Goal: Information Seeking & Learning: Learn about a topic

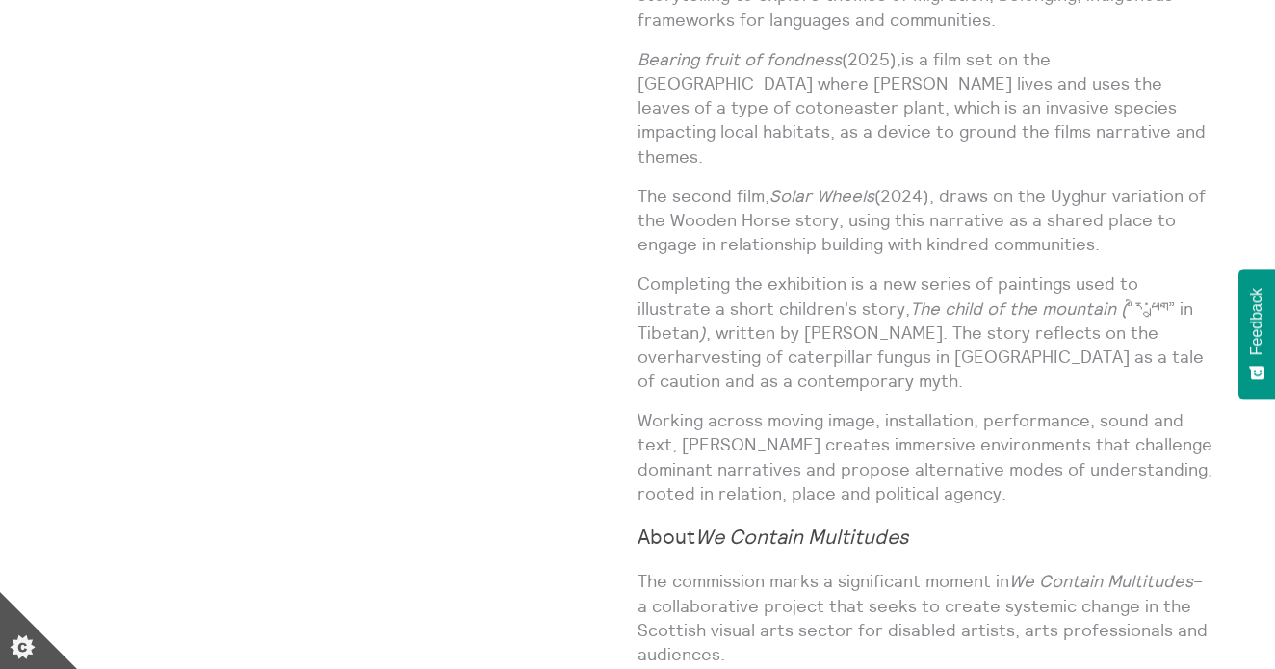
scroll to position [1306, 0]
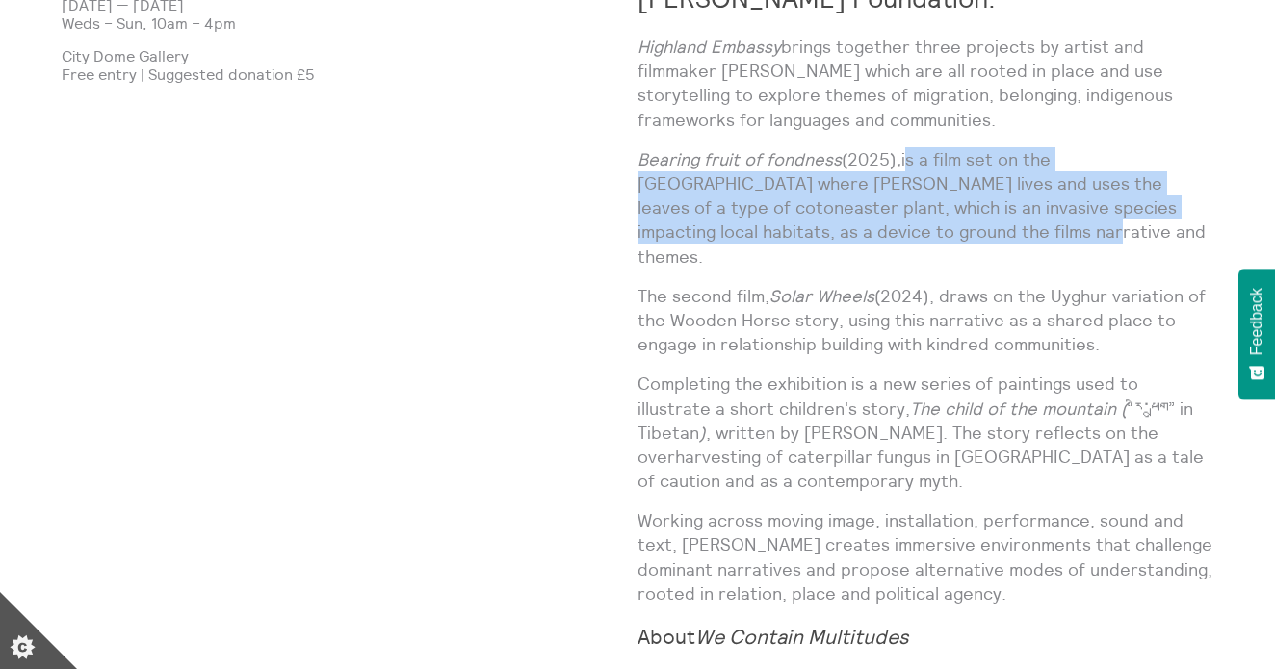
drag, startPoint x: 908, startPoint y: 157, endPoint x: 851, endPoint y: 226, distance: 89.6
click at [863, 226] on p "Bearing fruit of fondness (2025) , is a film set on the Isle of Skye where Shen…" at bounding box center [925, 207] width 576 height 121
click at [851, 226] on p "Bearing fruit of fondness (2025) , is a film set on the Isle of Skye where Shen…" at bounding box center [925, 207] width 576 height 121
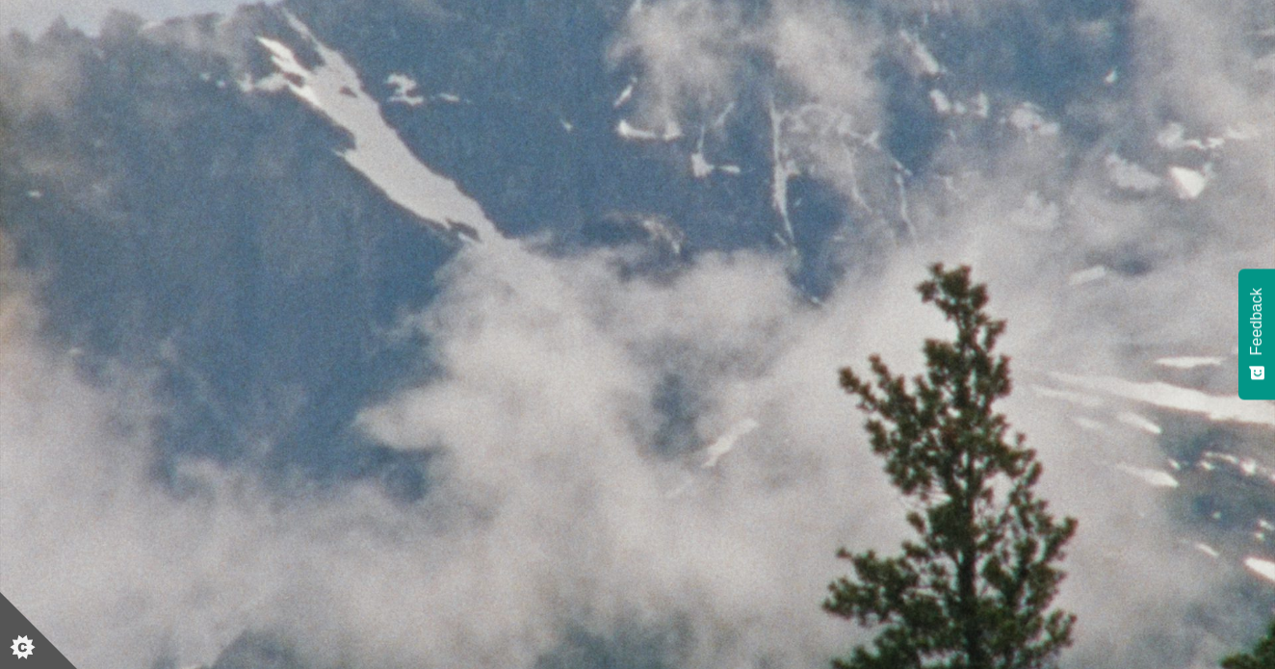
scroll to position [0, 0]
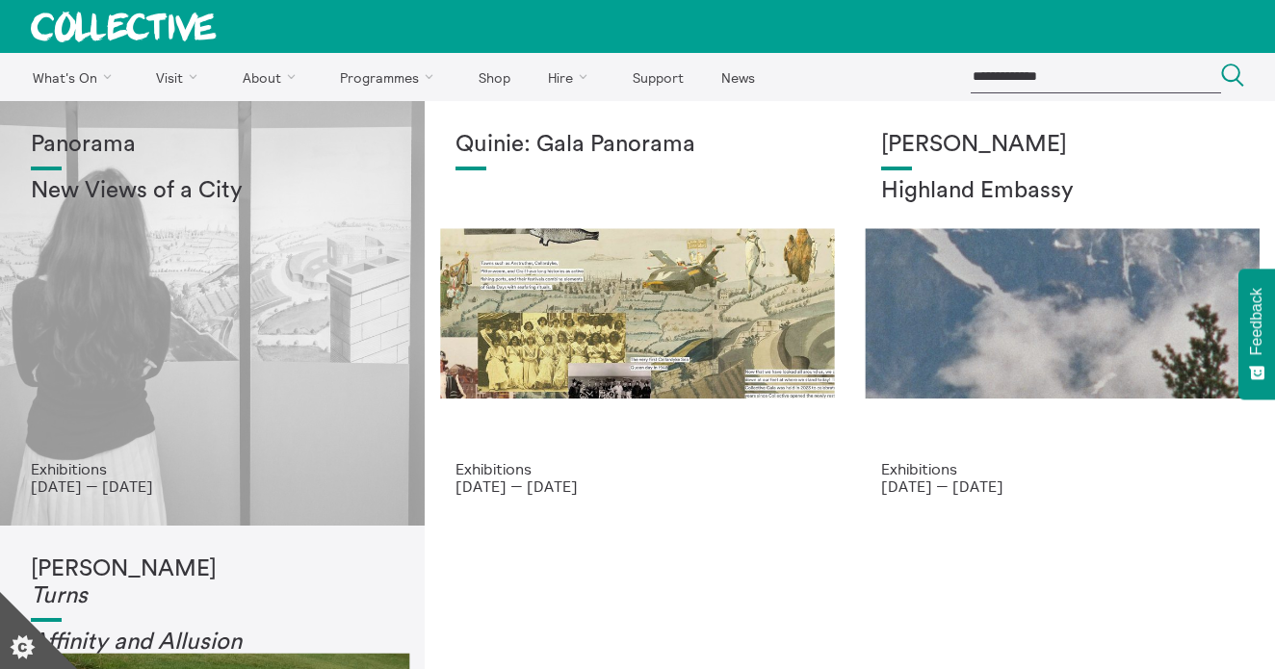
click at [334, 355] on div "Panorama New Views of a City" at bounding box center [212, 296] width 363 height 328
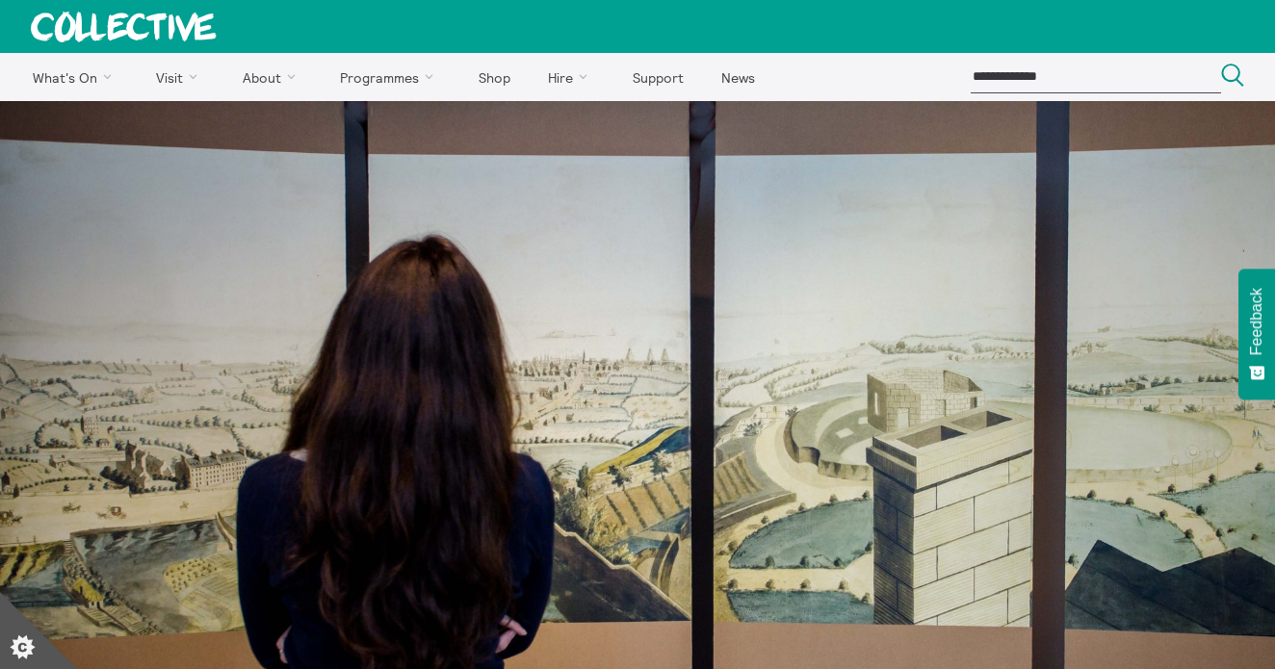
scroll to position [951, 0]
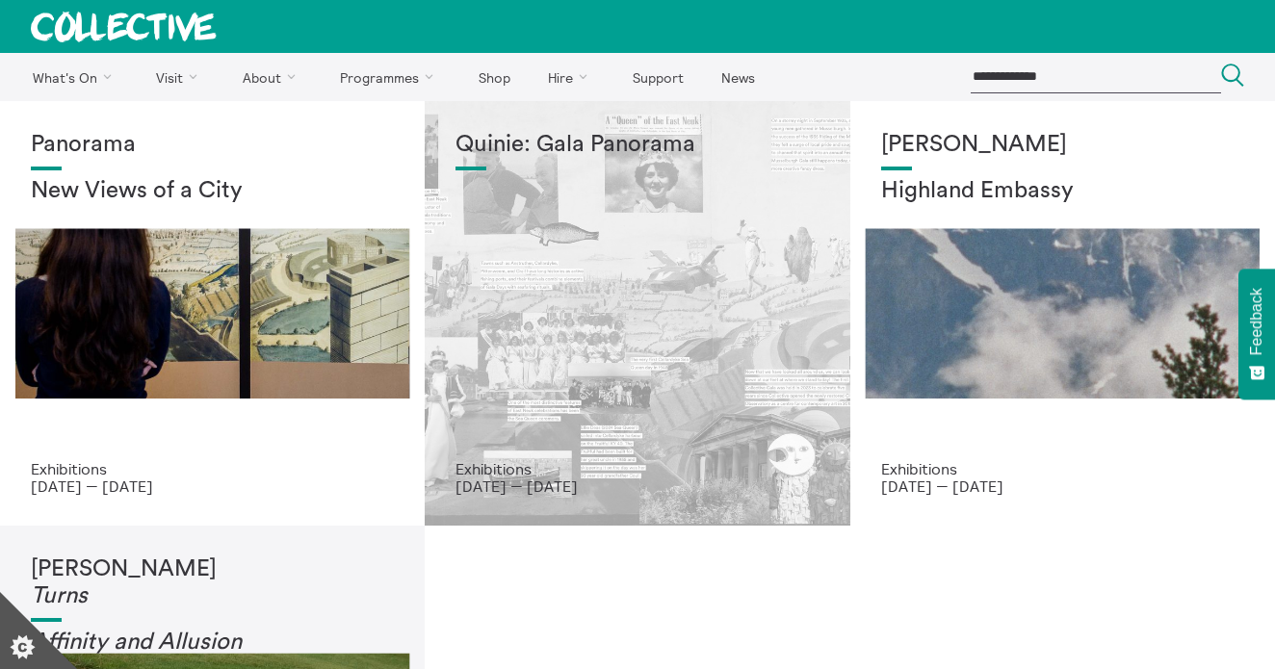
click at [579, 236] on div "Quinie: Gala Panorama" at bounding box center [636, 296] width 363 height 328
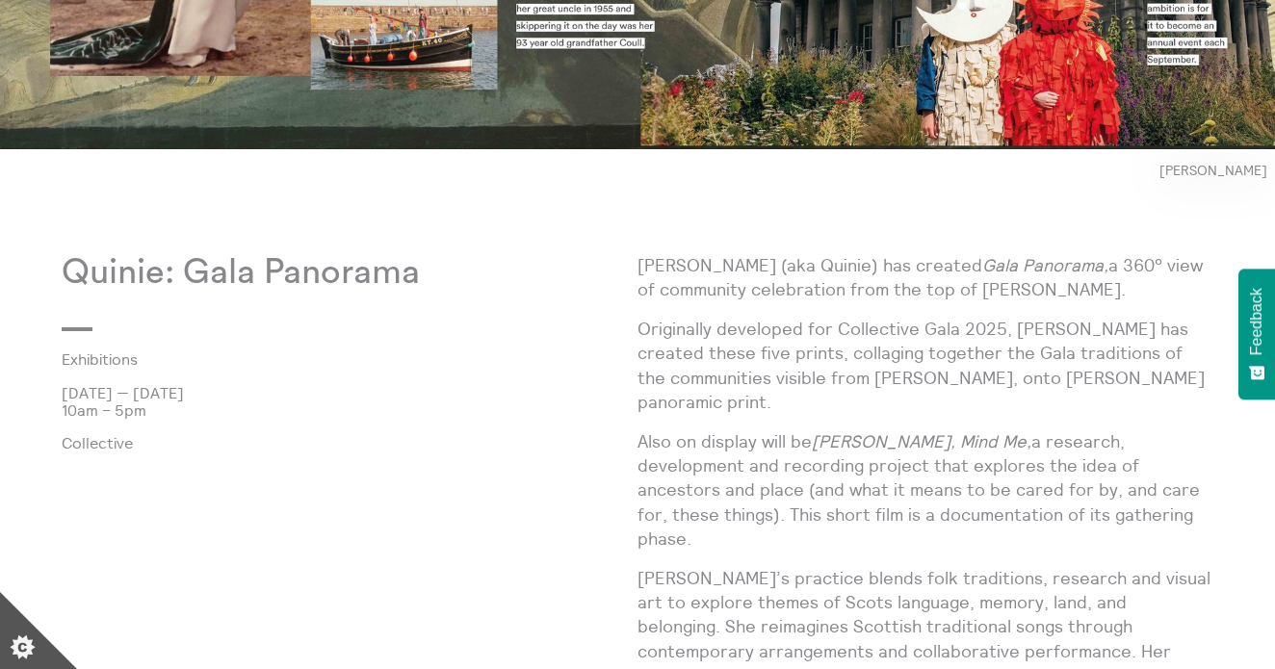
scroll to position [535, 0]
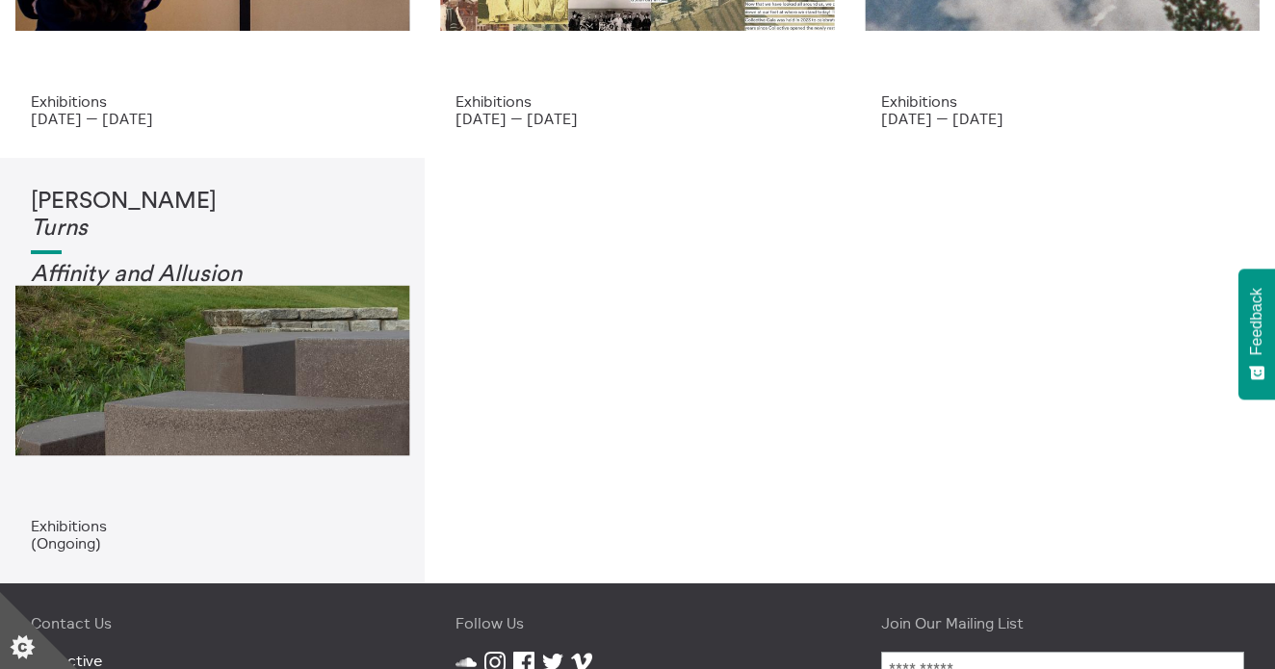
scroll to position [395, 0]
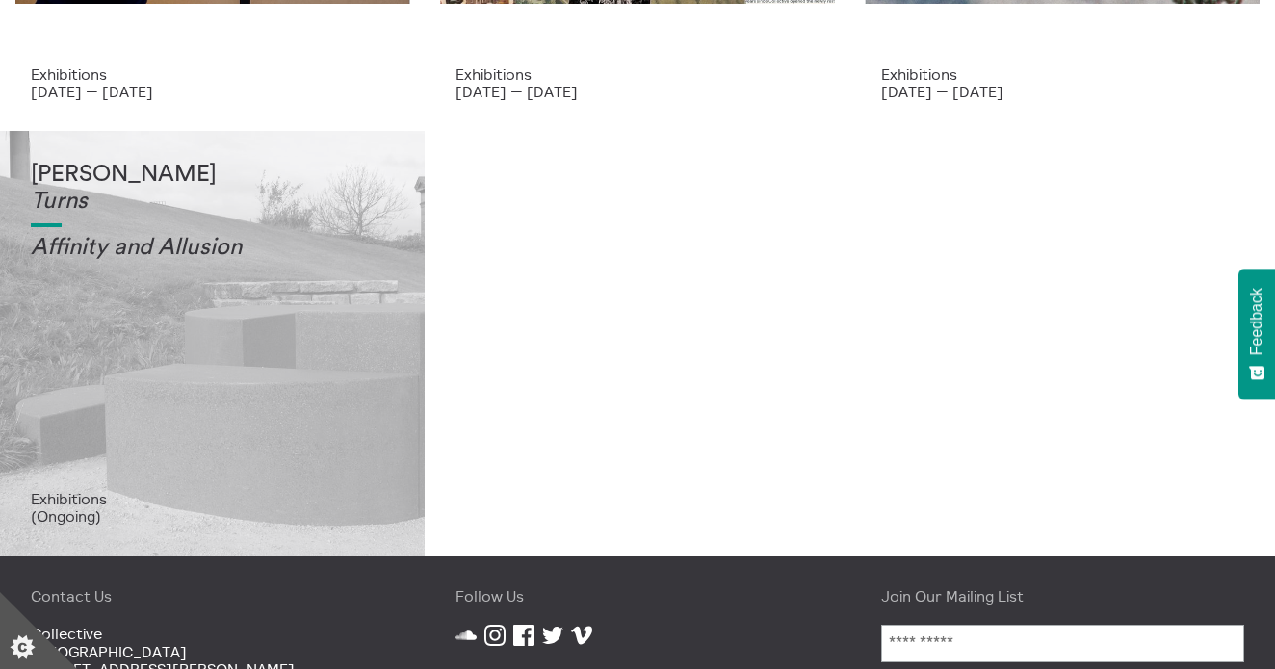
click at [265, 300] on div "[PERSON_NAME] Turns Affinity and Allusi on" at bounding box center [212, 326] width 363 height 328
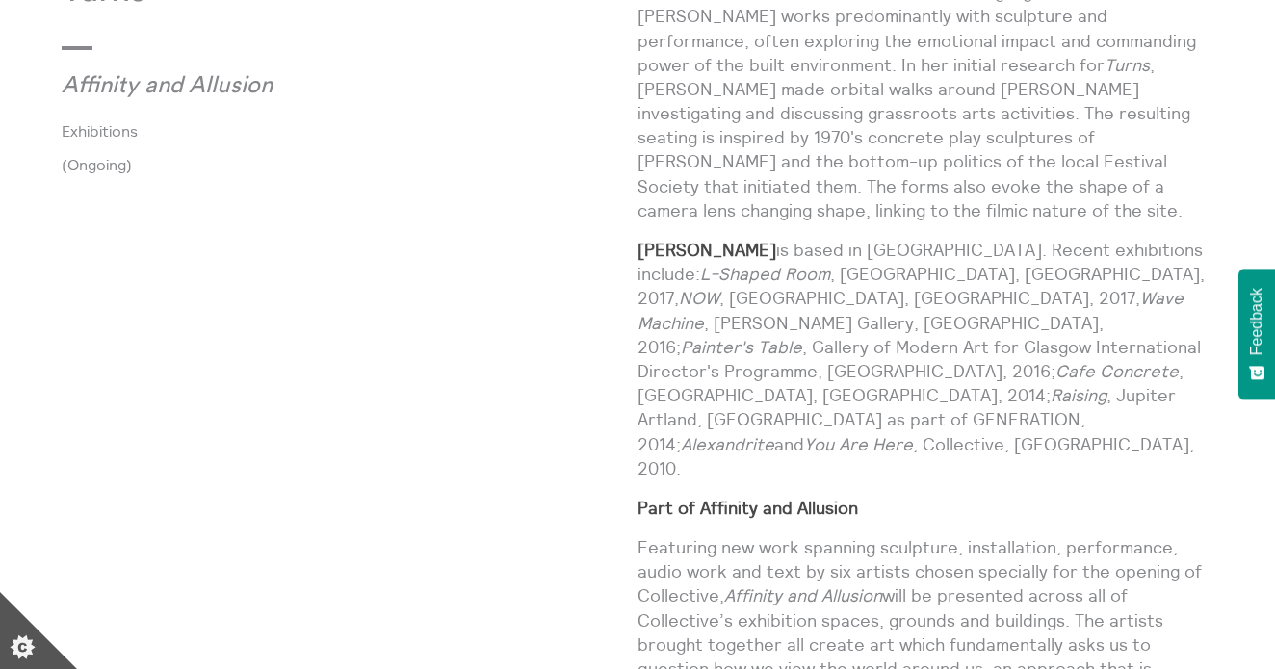
scroll to position [1011, 0]
